Goal: Navigation & Orientation: Find specific page/section

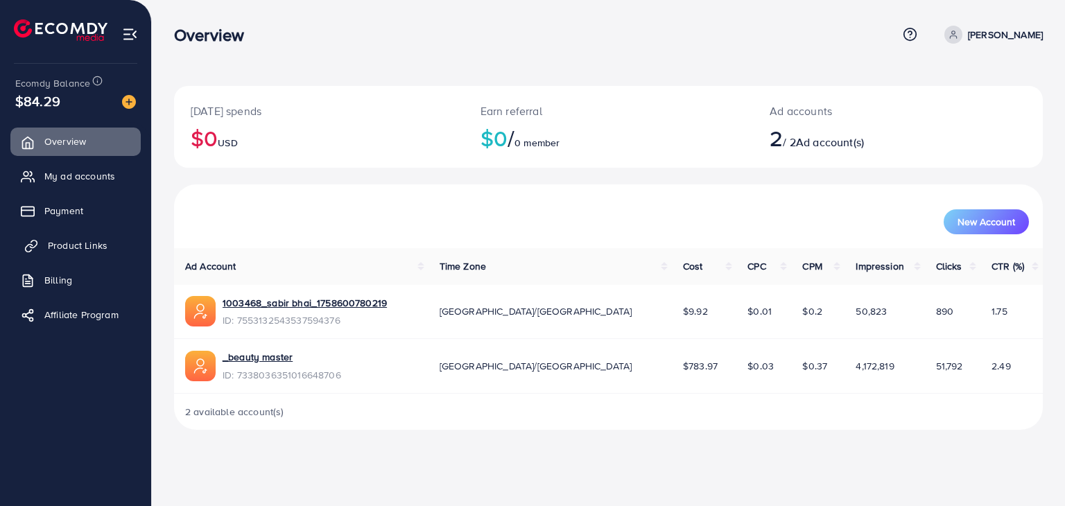
drag, startPoint x: 0, startPoint y: 0, endPoint x: 75, endPoint y: 236, distance: 248.0
click at [75, 236] on link "Product Links" at bounding box center [75, 246] width 130 height 28
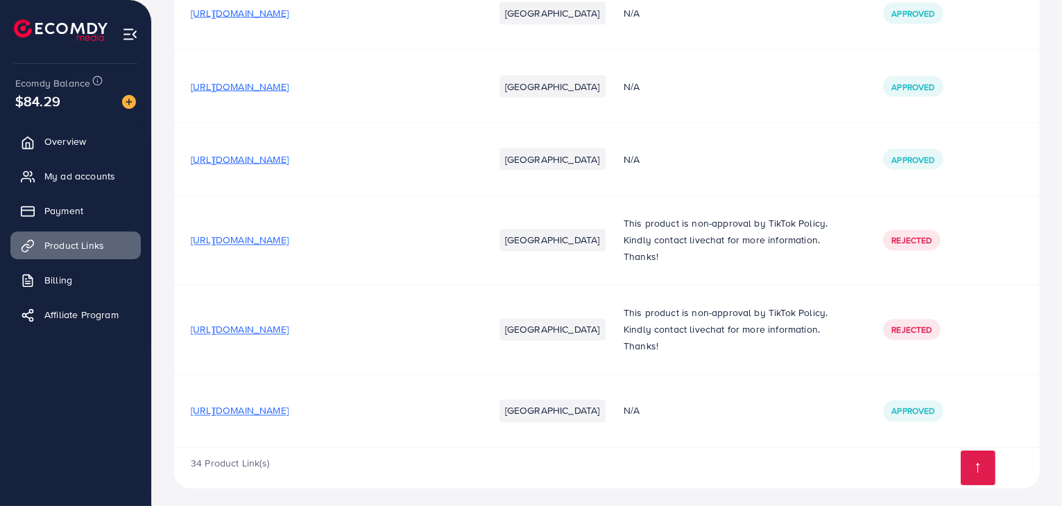
drag, startPoint x: 283, startPoint y: 182, endPoint x: 259, endPoint y: 270, distance: 91.2
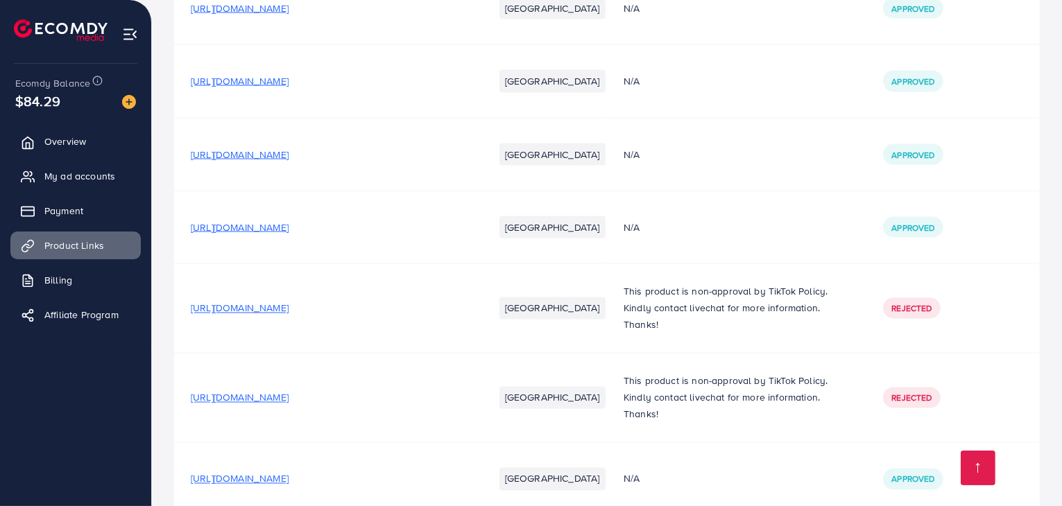
scroll to position [2441, 0]
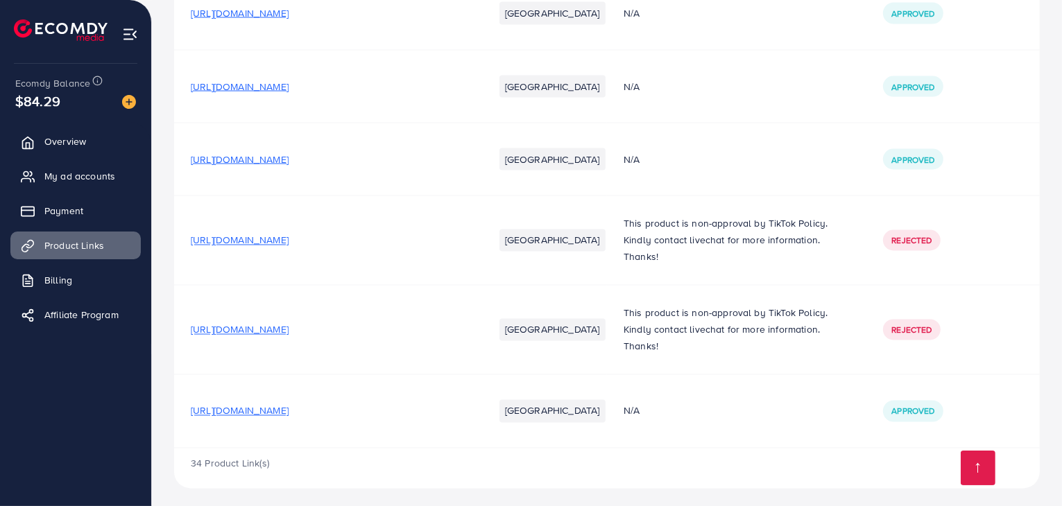
click at [341, 413] on td "[URL][DOMAIN_NAME]" at bounding box center [325, 411] width 303 height 73
click at [288, 411] on span "[URL][DOMAIN_NAME]" at bounding box center [240, 411] width 98 height 14
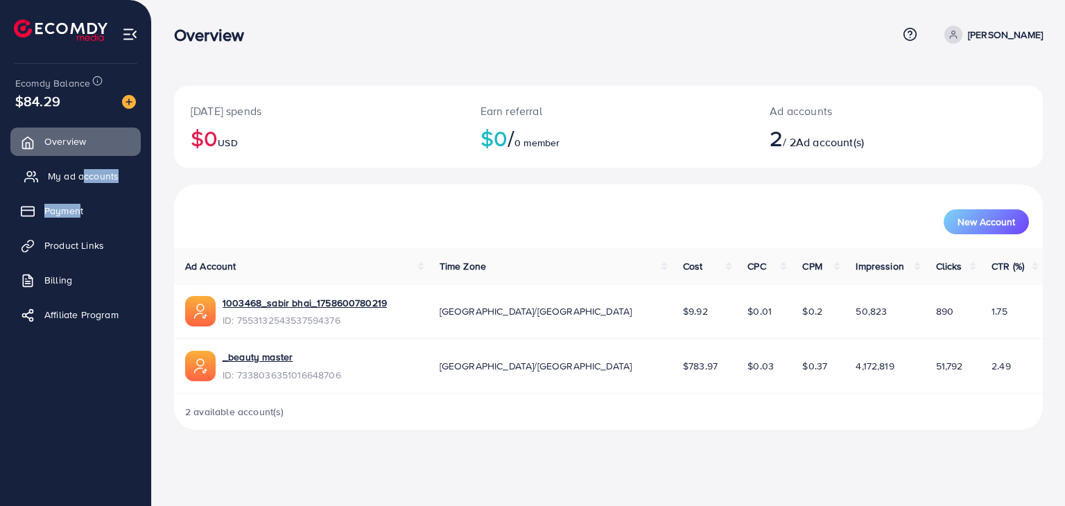
drag, startPoint x: 78, startPoint y: 190, endPoint x: 86, endPoint y: 185, distance: 9.6
click at [85, 185] on ul "Overview My ad accounts Payment Product Links Billing Affiliate Program" at bounding box center [75, 232] width 151 height 221
click at [72, 175] on span "My ad accounts" at bounding box center [83, 176] width 71 height 14
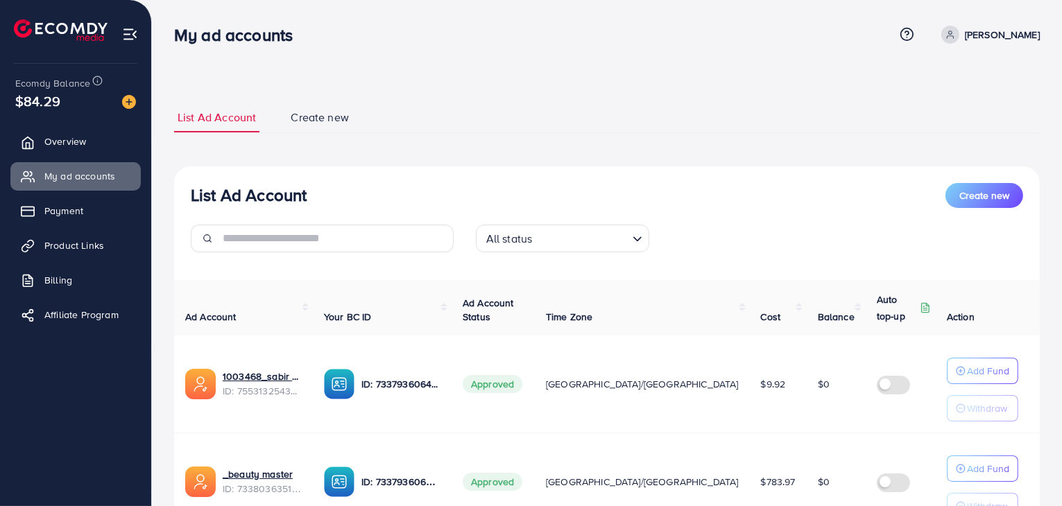
click at [437, 82] on div "List Ad Account Create new List Ad Account Create new All status Loading... Ad …" at bounding box center [607, 315] width 910 height 631
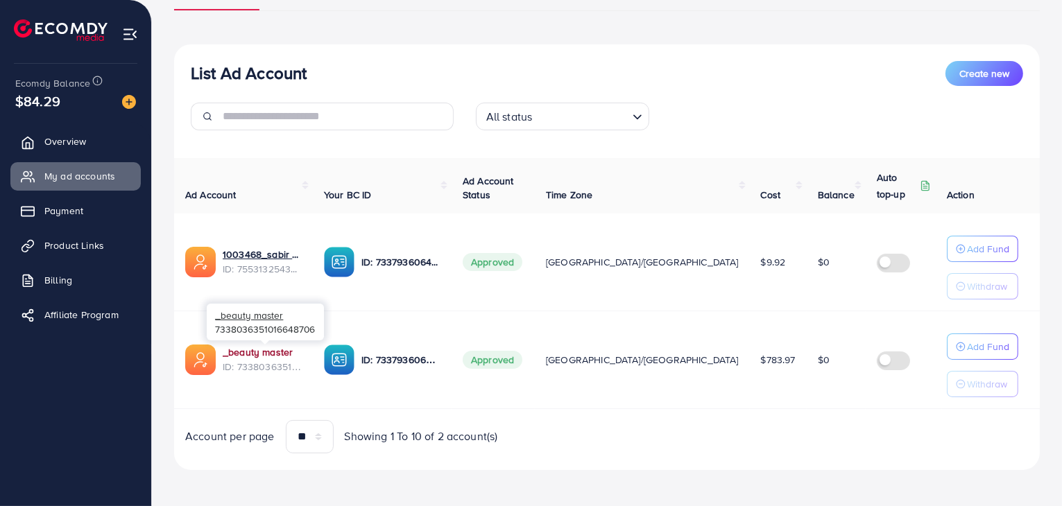
scroll to position [123, 0]
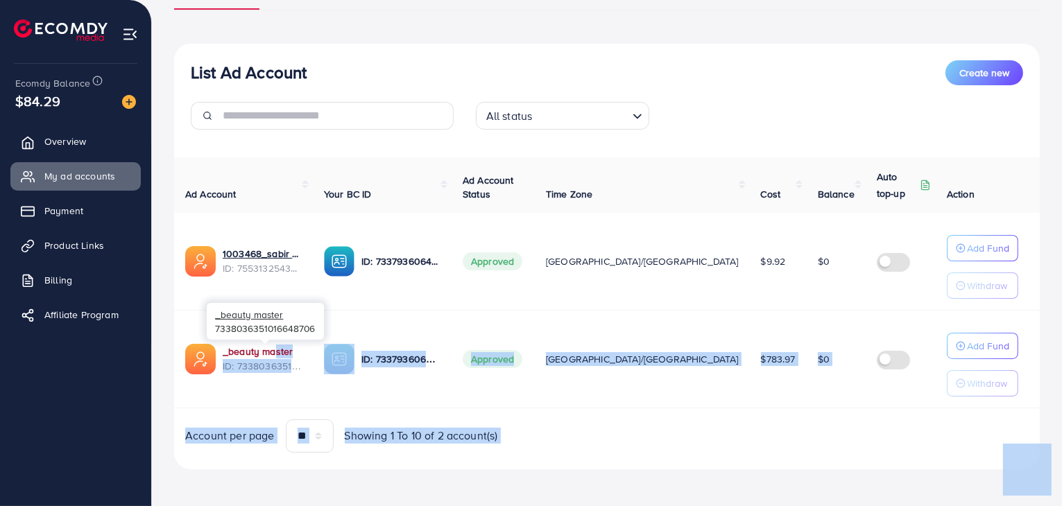
drag, startPoint x: 264, startPoint y: 339, endPoint x: 266, endPoint y: 347, distance: 8.4
click at [266, 347] on body "My ad accounts Help Center Contact Support Term and policy About Us [PERSON_NAM…" at bounding box center [531, 130] width 1062 height 506
click at [266, 347] on link "_beauty master" at bounding box center [258, 352] width 70 height 14
